Goal: Check status: Check status

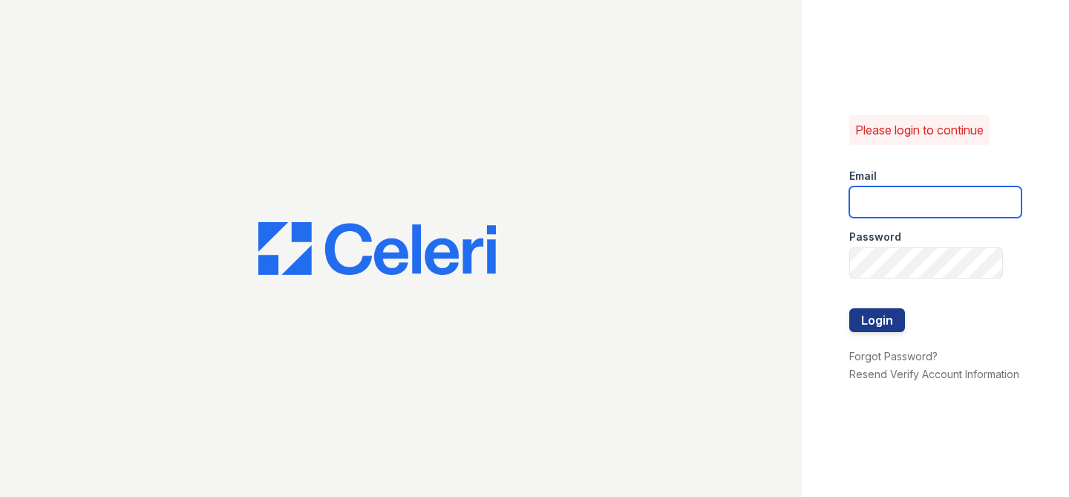
click at [911, 204] on input "email" at bounding box center [935, 201] width 172 height 31
type input "maitlandwest@nmresidential.com"
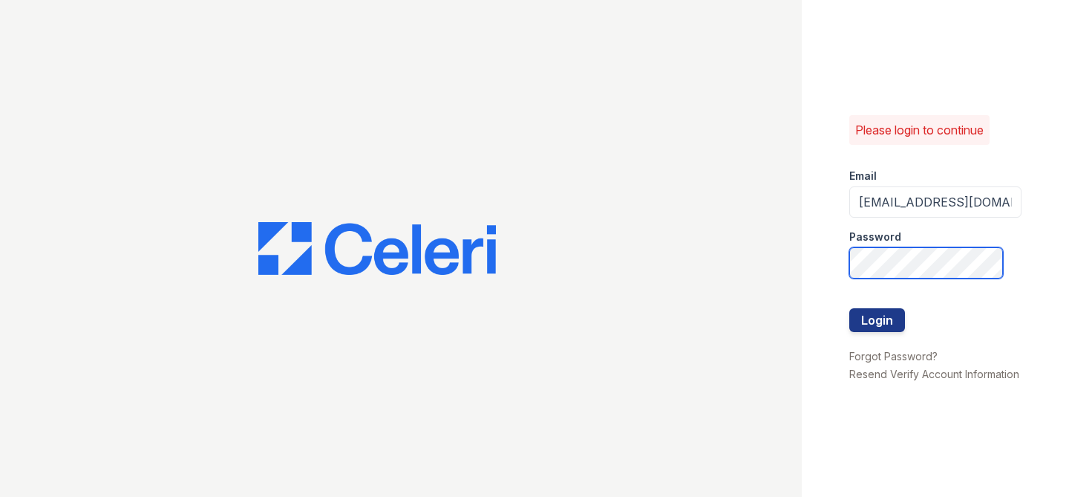
click at [849, 308] on button "Login" at bounding box center [877, 320] width 56 height 24
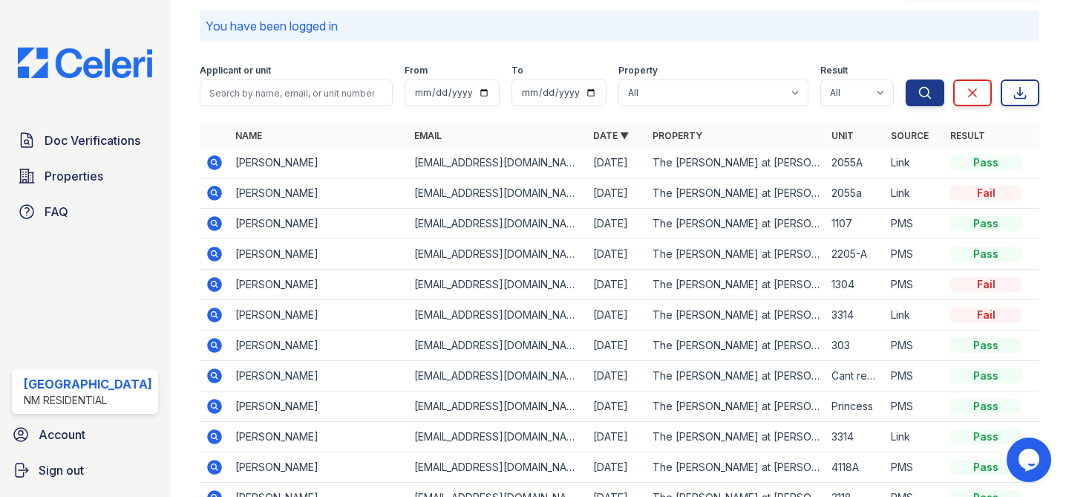
scroll to position [55, 0]
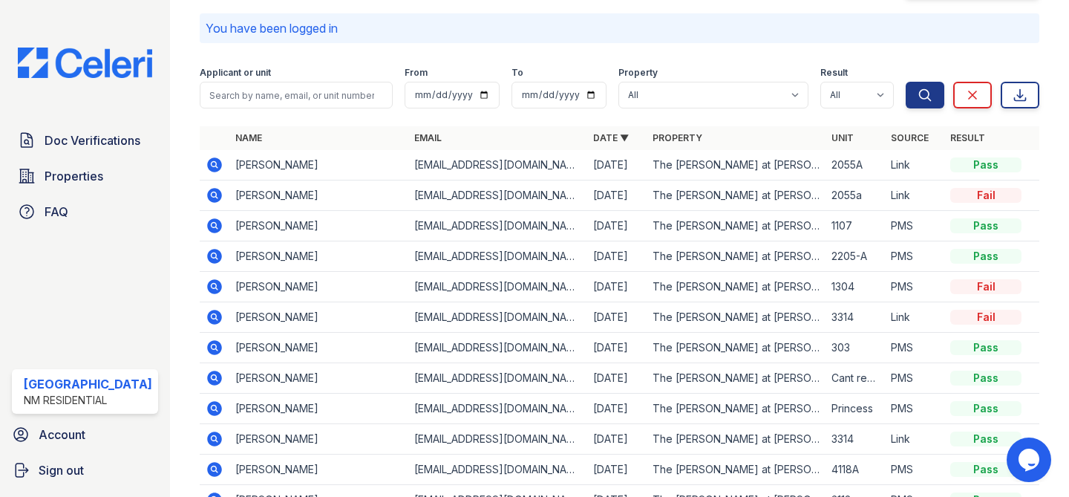
click at [212, 289] on icon at bounding box center [214, 286] width 15 height 15
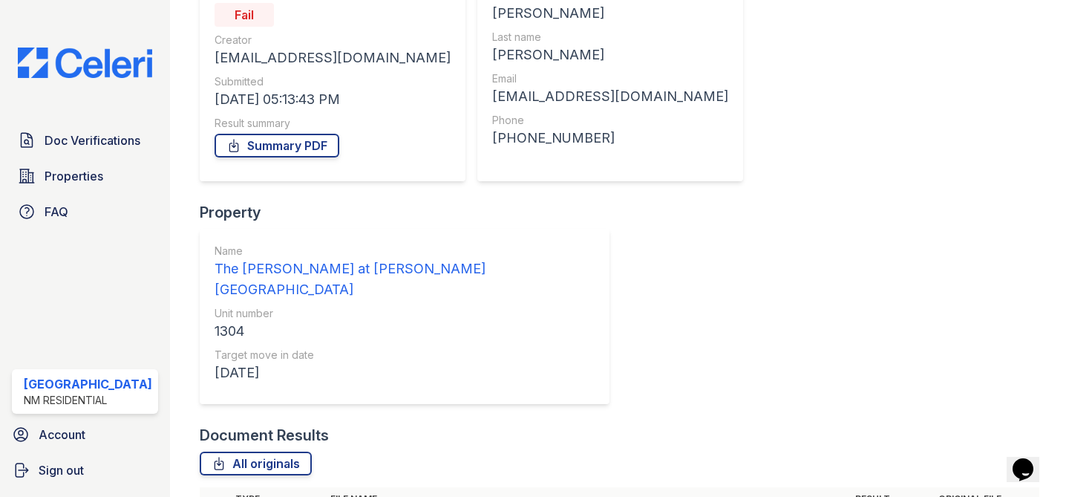
scroll to position [166, 0]
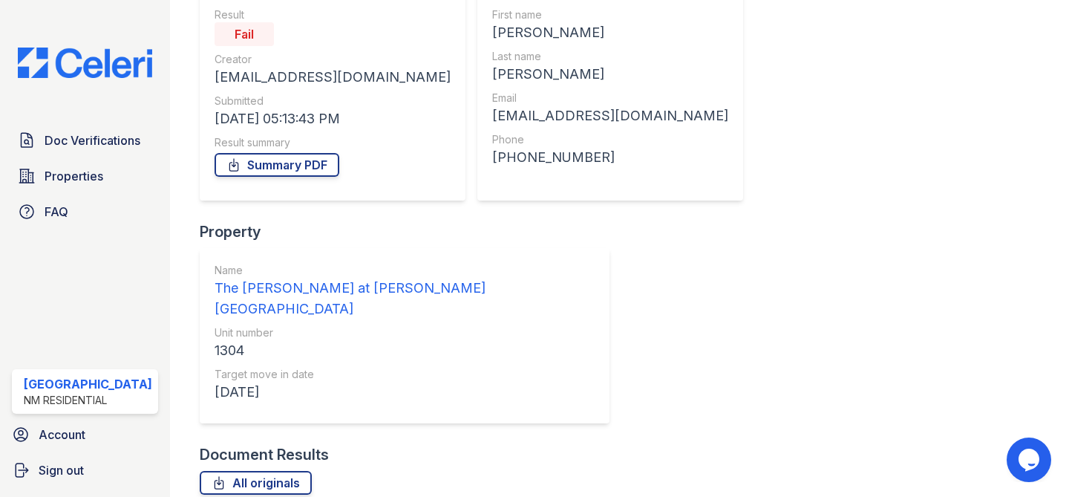
scroll to position [166, 0]
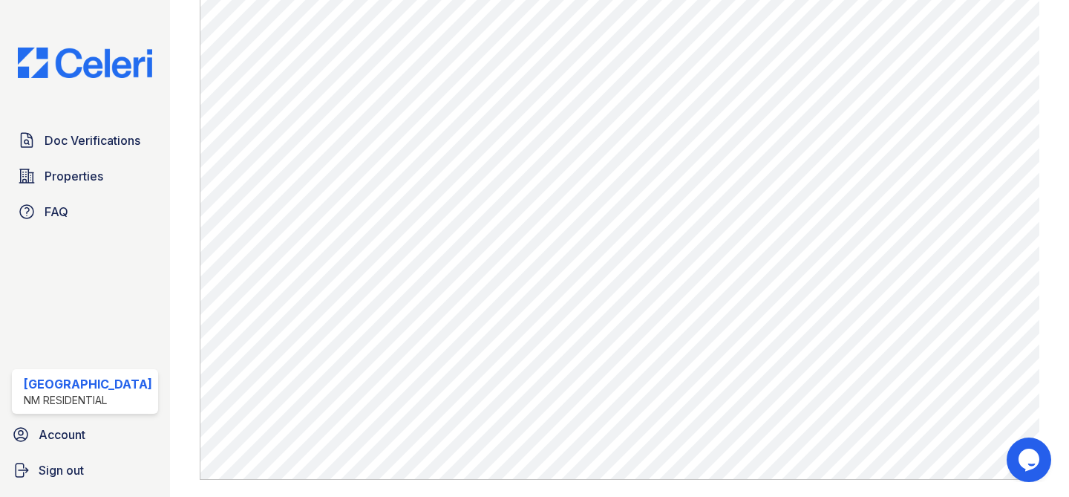
scroll to position [728, 0]
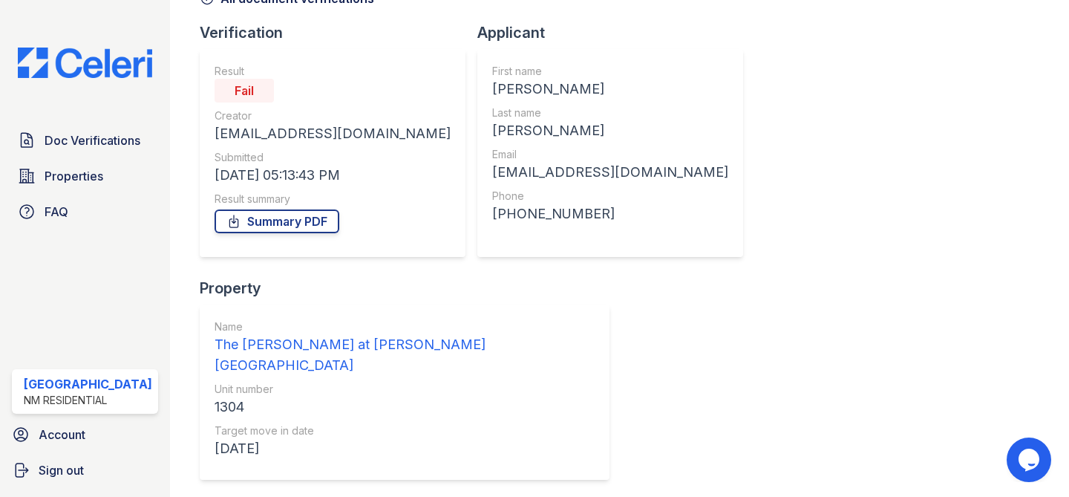
scroll to position [166, 0]
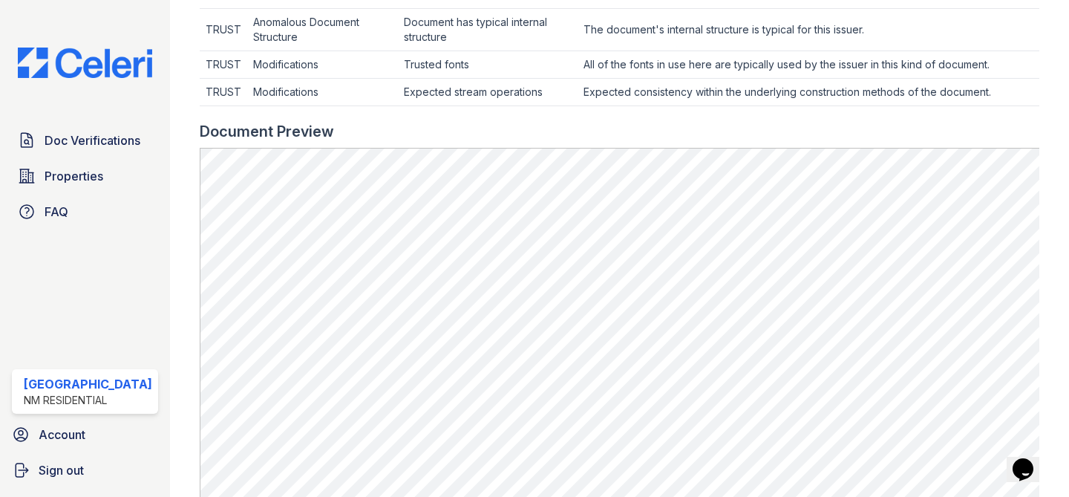
scroll to position [592, 0]
